Goal: Complete application form: Complete application form

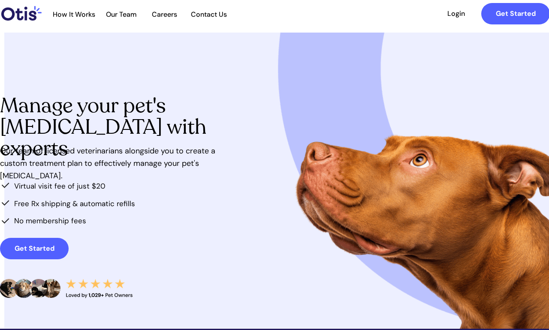
scroll to position [18, 0]
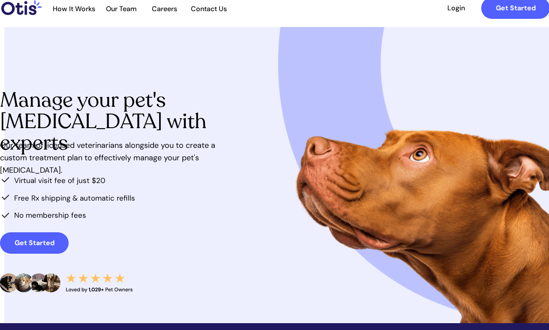
click at [24, 234] on link "Get Started" at bounding box center [34, 242] width 69 height 21
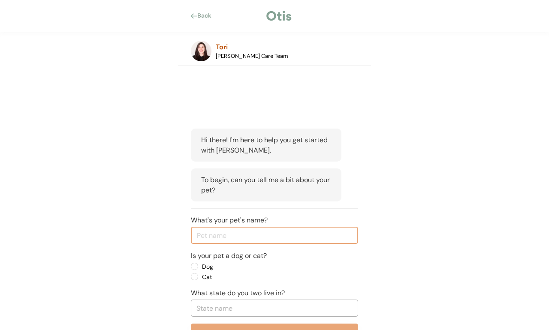
click at [227, 237] on input "input" at bounding box center [274, 235] width 167 height 17
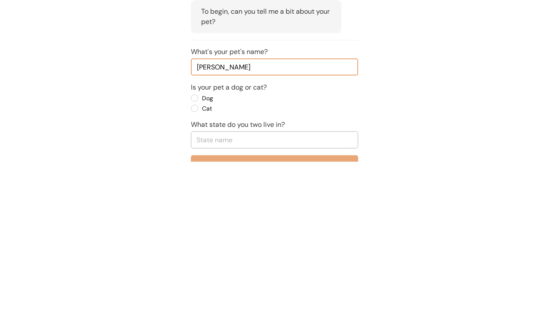
type input "[PERSON_NAME]"
click at [199, 264] on label "Dog" at bounding box center [237, 267] width 77 height 6
click at [190, 264] on input "Dog" at bounding box center [187, 267] width 6 height 6
radio input "true"
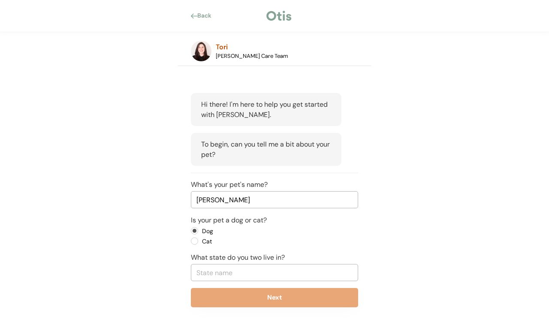
click at [237, 275] on input "text" at bounding box center [274, 272] width 167 height 17
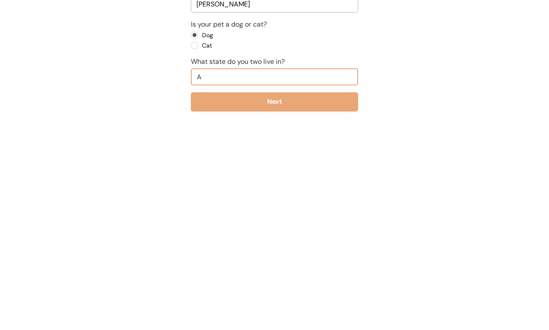
type input "Al"
type input "[US_STATE]"
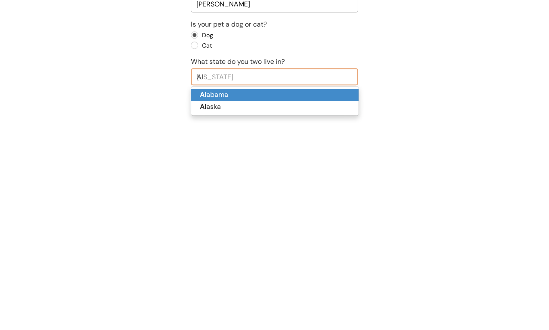
click at [224, 285] on p "Al abama" at bounding box center [274, 291] width 167 height 12
type input "[US_STATE]"
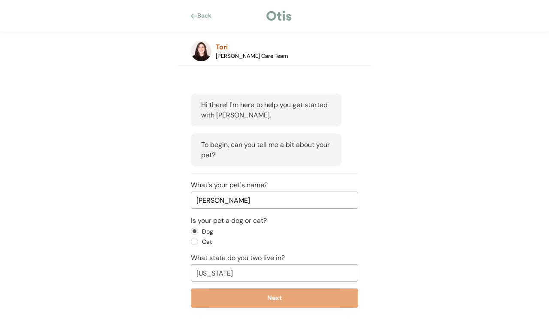
click at [278, 299] on button "Next" at bounding box center [274, 297] width 167 height 19
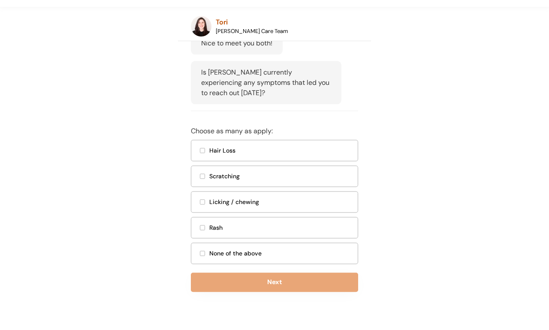
scroll to position [190, 0]
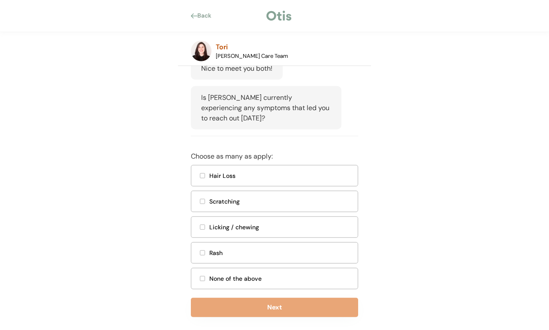
click at [198, 289] on div "None of the above" at bounding box center [274, 278] width 167 height 21
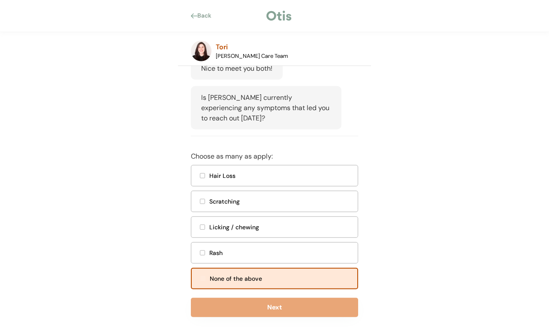
click at [285, 315] on button "Next" at bounding box center [274, 307] width 167 height 19
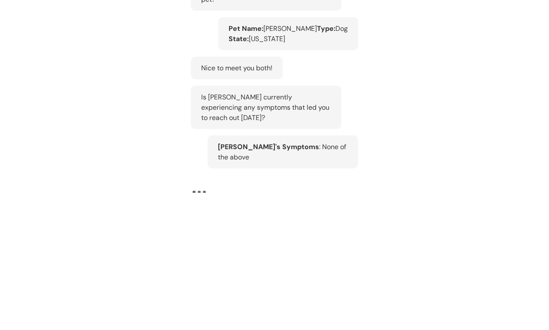
scroll to position [53, 0]
